Goal: Check status: Check status

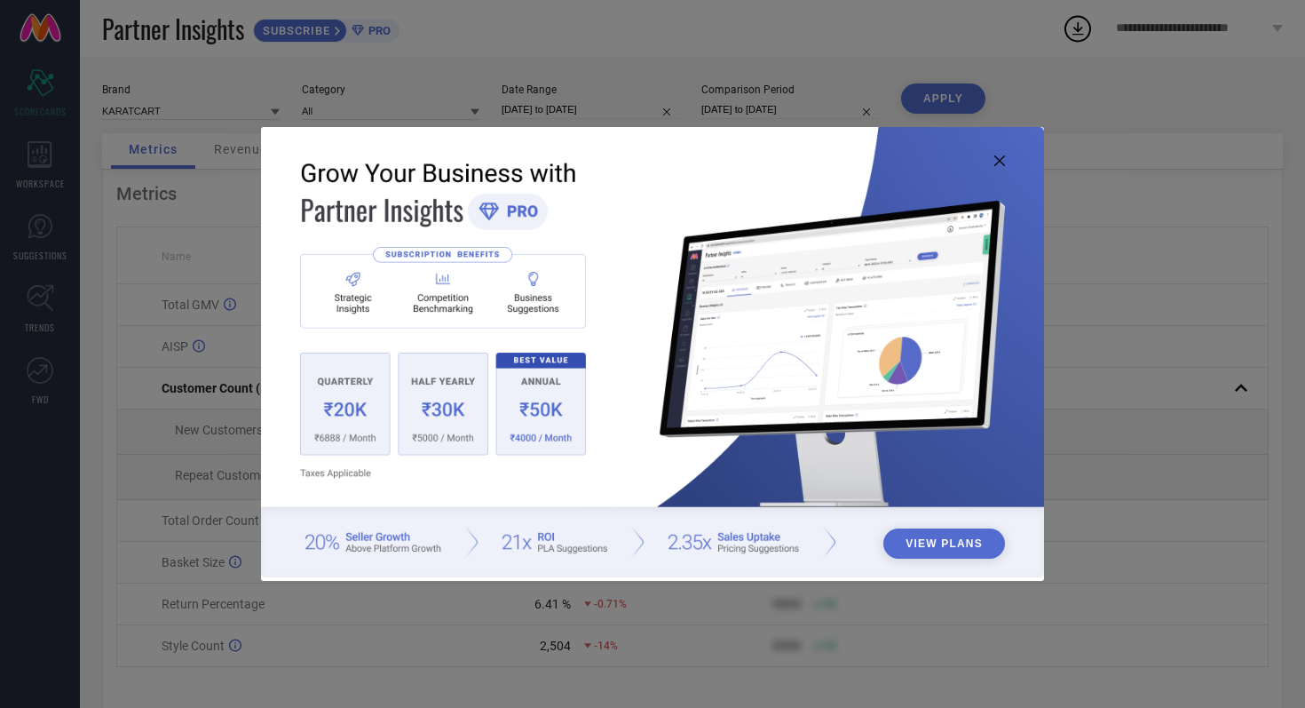
click at [1003, 163] on icon at bounding box center [1000, 160] width 11 height 11
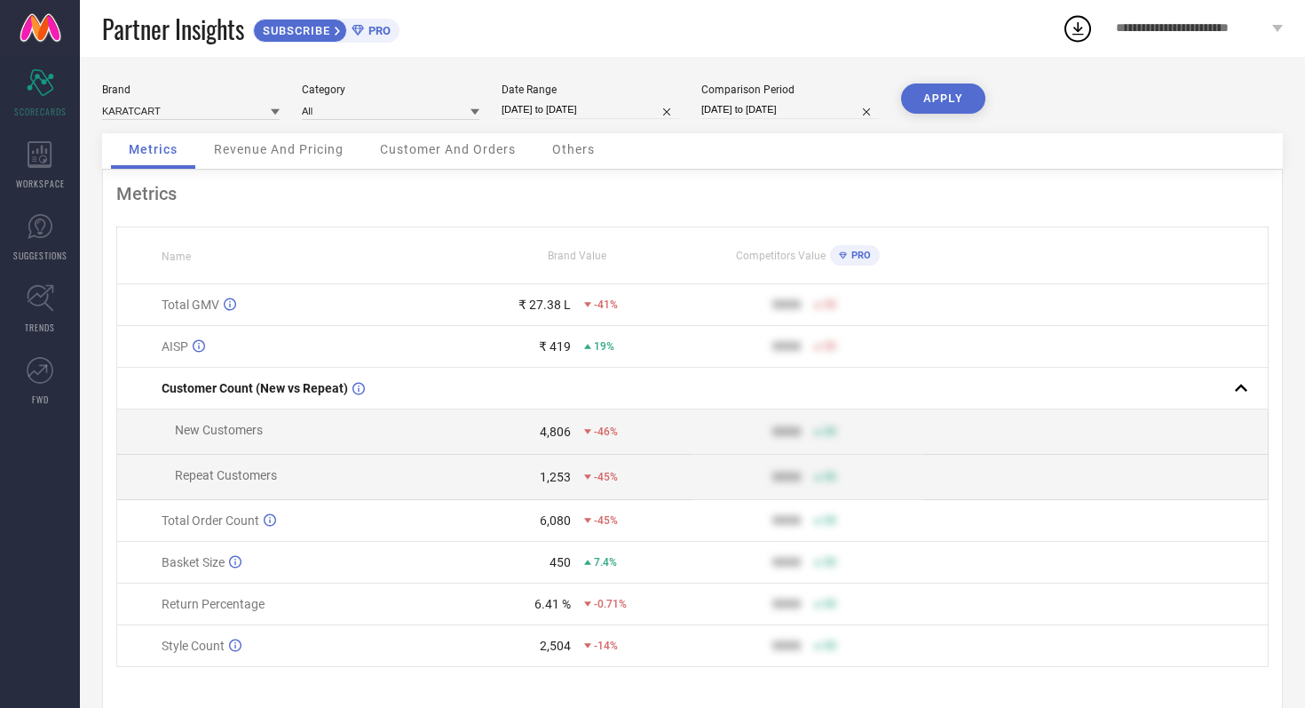
select select "7"
select select "2025"
select select "8"
select select "2025"
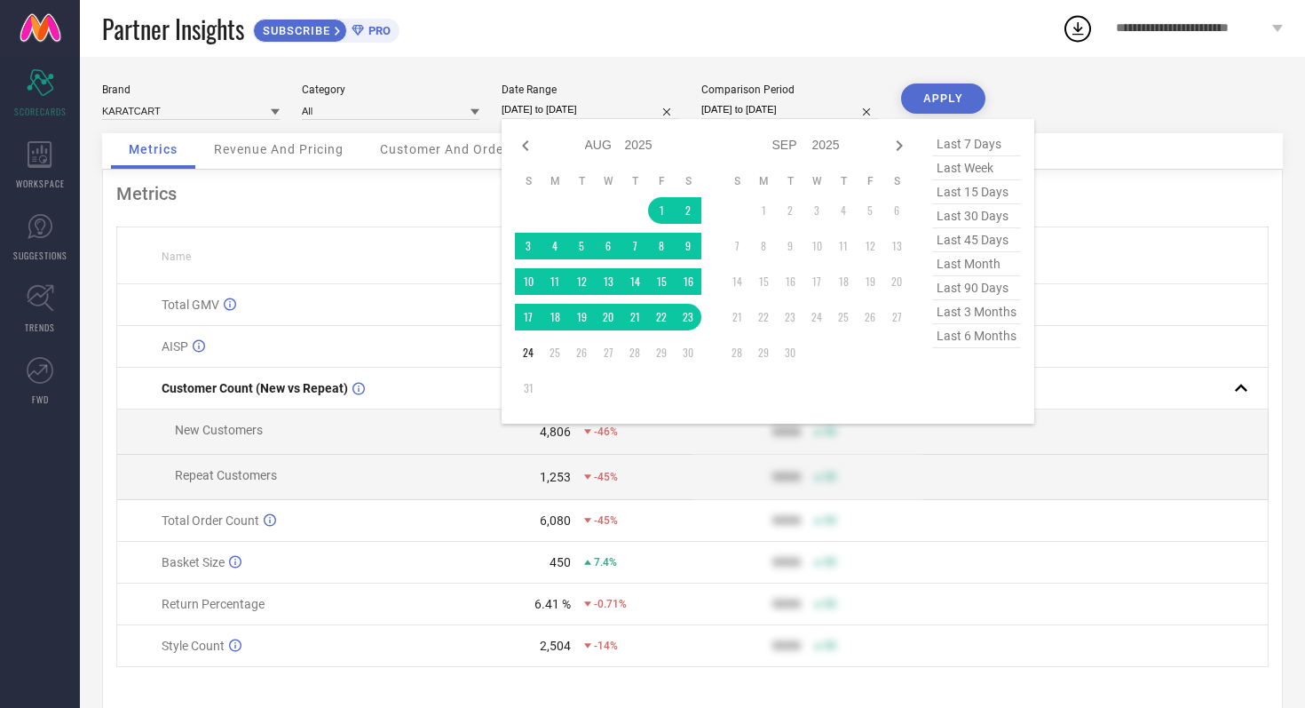
click at [629, 104] on input "[DATE] to [DATE]" at bounding box center [591, 109] width 178 height 19
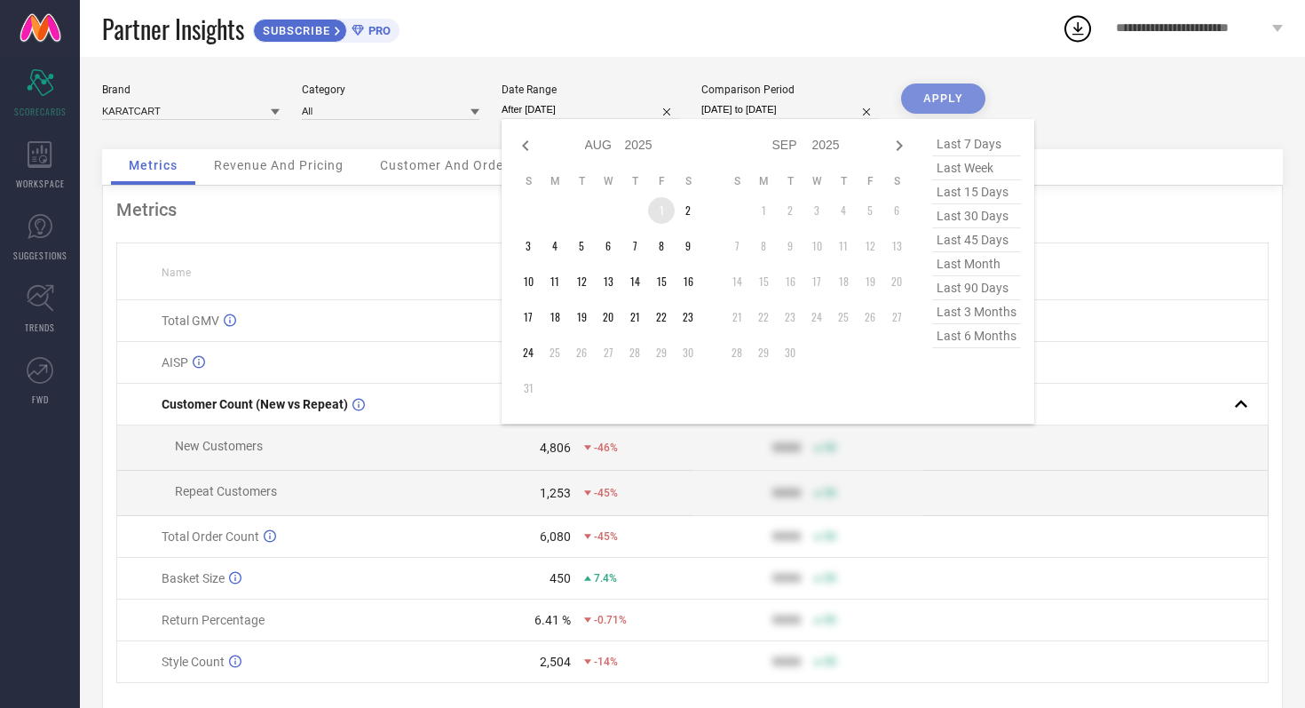
click at [661, 212] on td "1" at bounding box center [661, 210] width 27 height 27
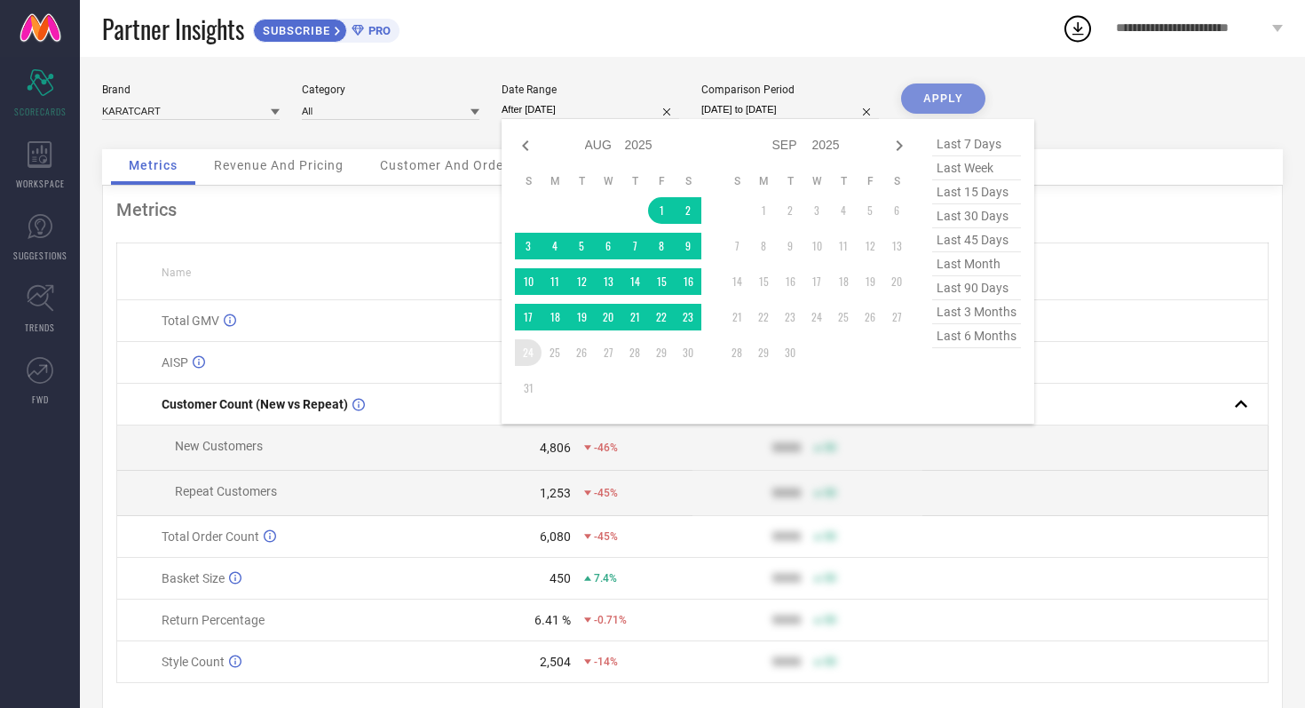
type input "[DATE] to [DATE]"
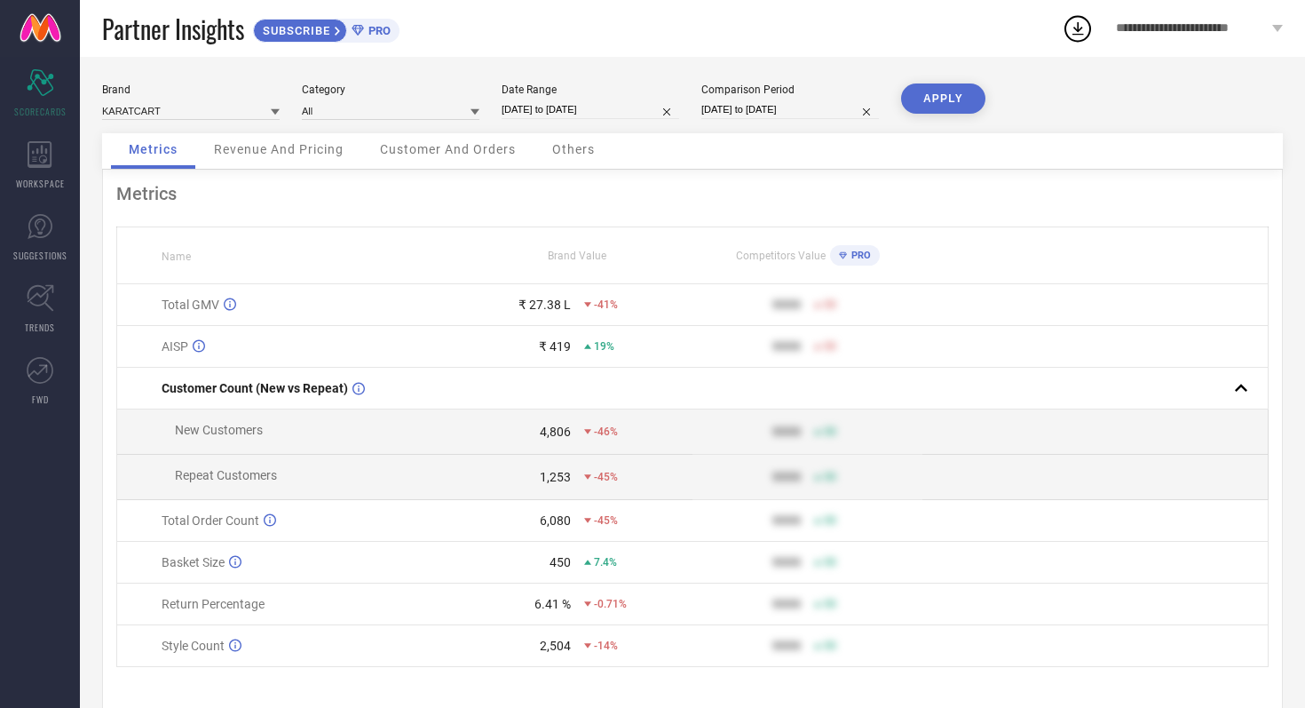
select select "7"
select select "2024"
select select "8"
select select "2024"
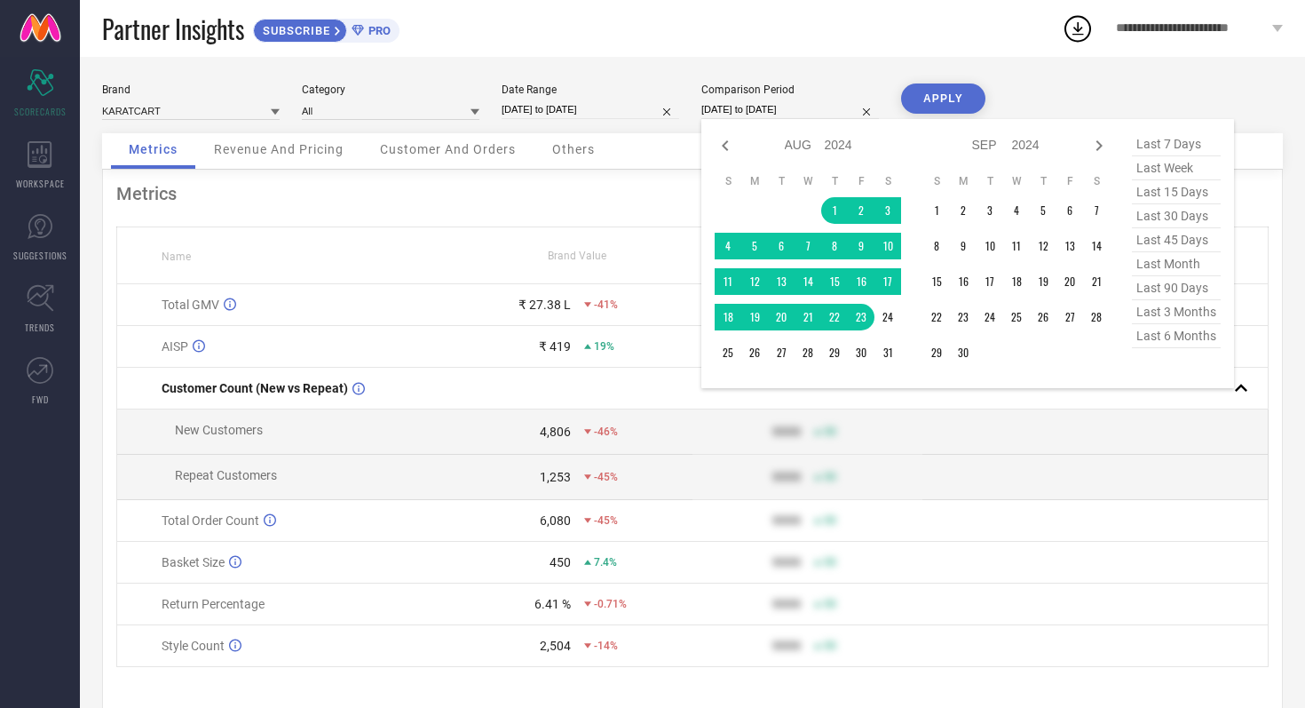
click at [827, 113] on input "[DATE] to [DATE]" at bounding box center [791, 109] width 178 height 19
click at [832, 202] on td "1" at bounding box center [834, 210] width 27 height 27
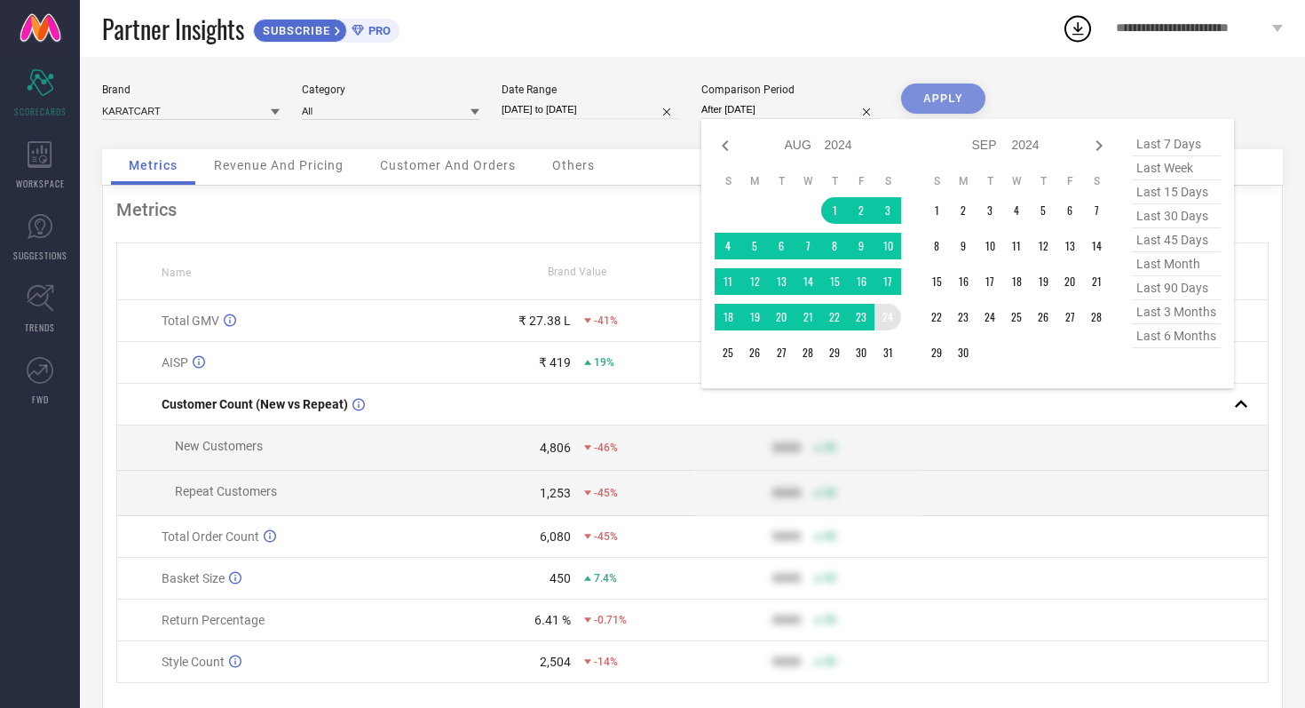
type input "[DATE] to [DATE]"
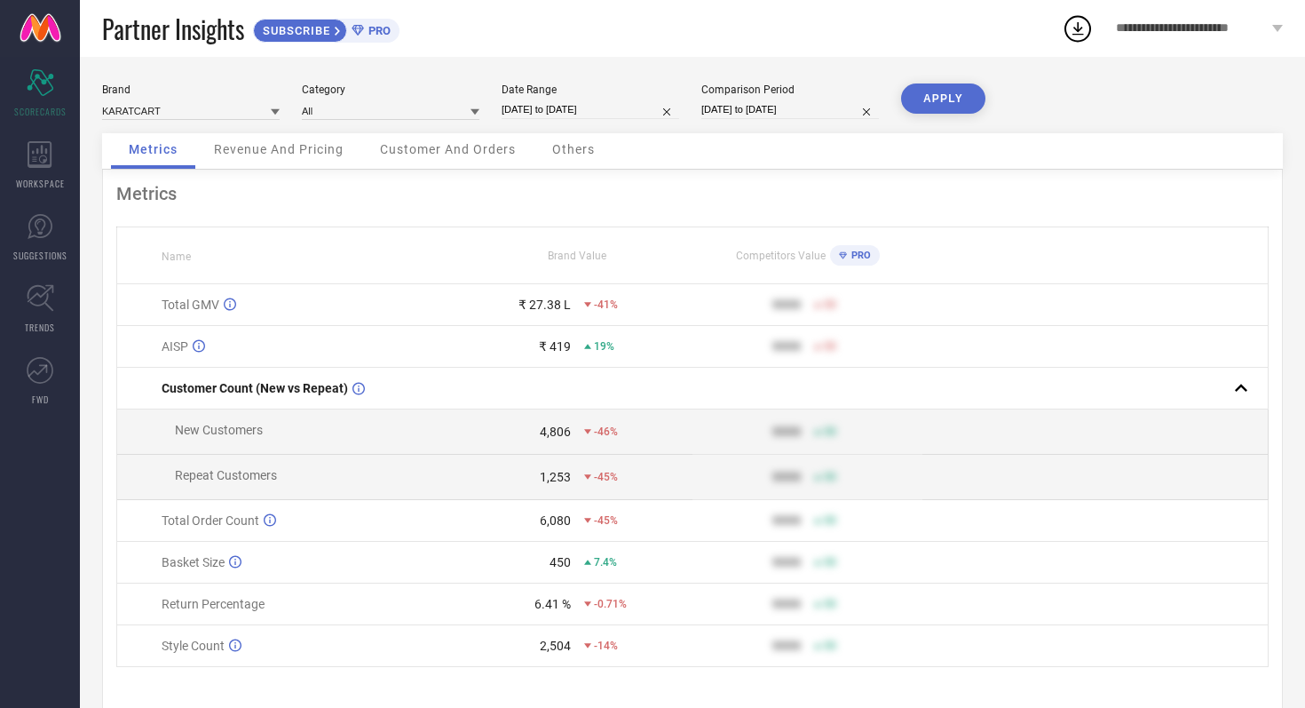
click at [956, 98] on button "APPLY" at bounding box center [943, 98] width 84 height 30
